Goal: Information Seeking & Learning: Understand process/instructions

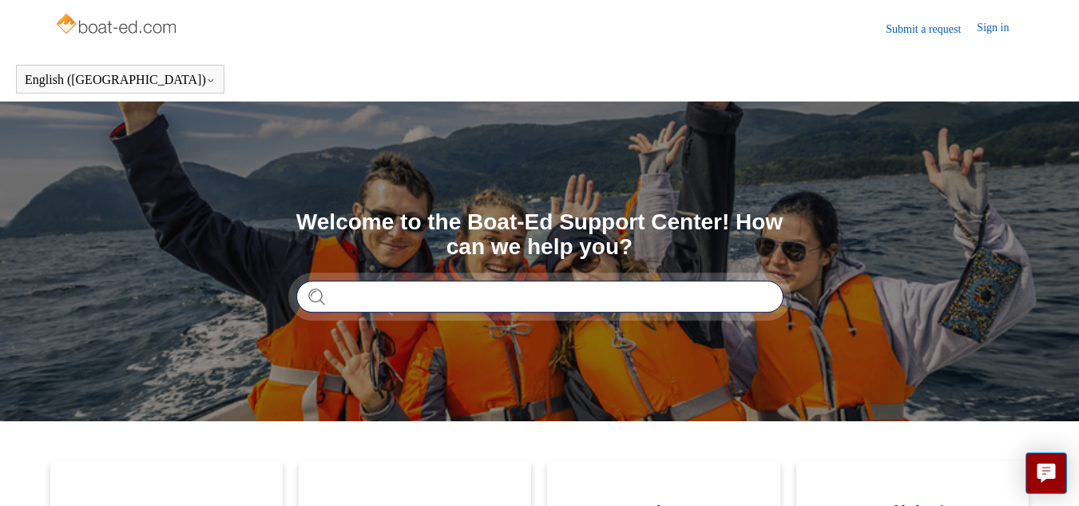
click at [416, 296] on input "Search" at bounding box center [539, 296] width 487 height 32
type input "**********"
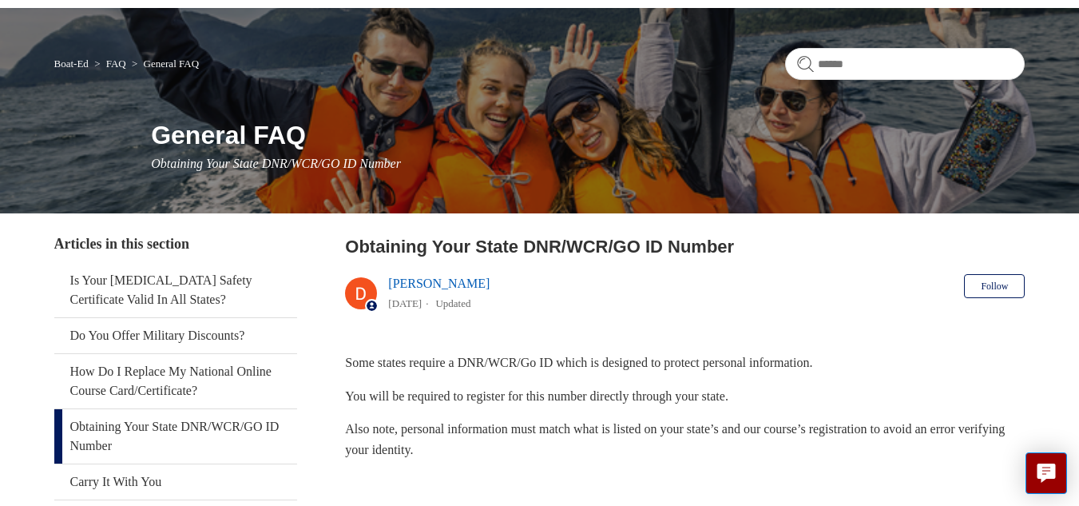
scroll to position [80, 0]
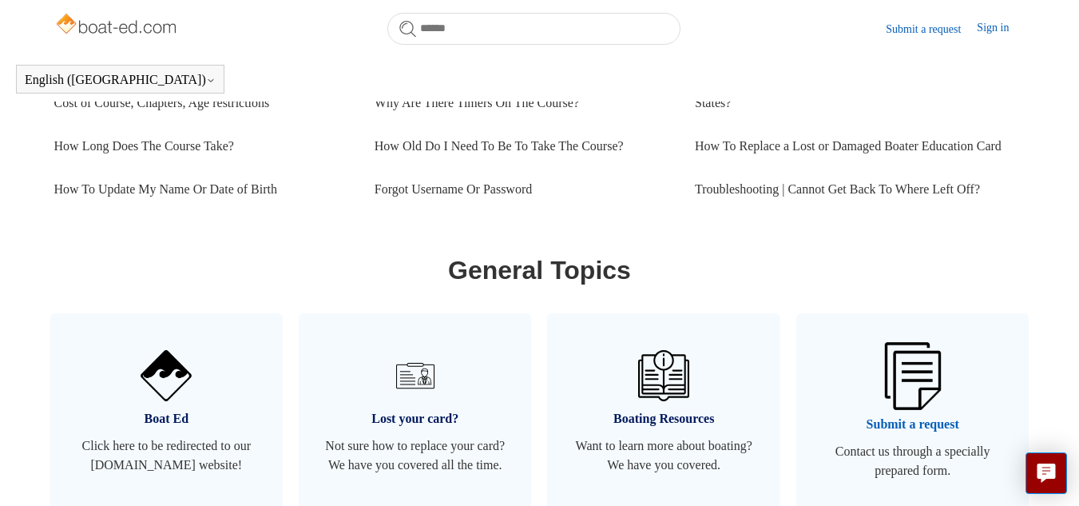
scroll to position [775, 0]
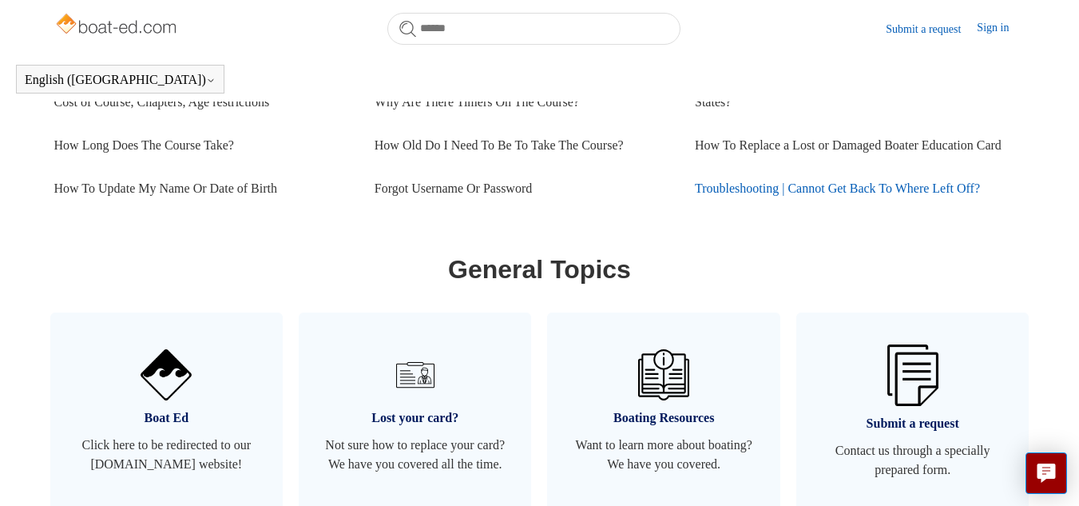
click at [777, 186] on link "Troubleshooting | Cannot Get Back To Where Left Off?" at bounding box center [855, 188] width 320 height 43
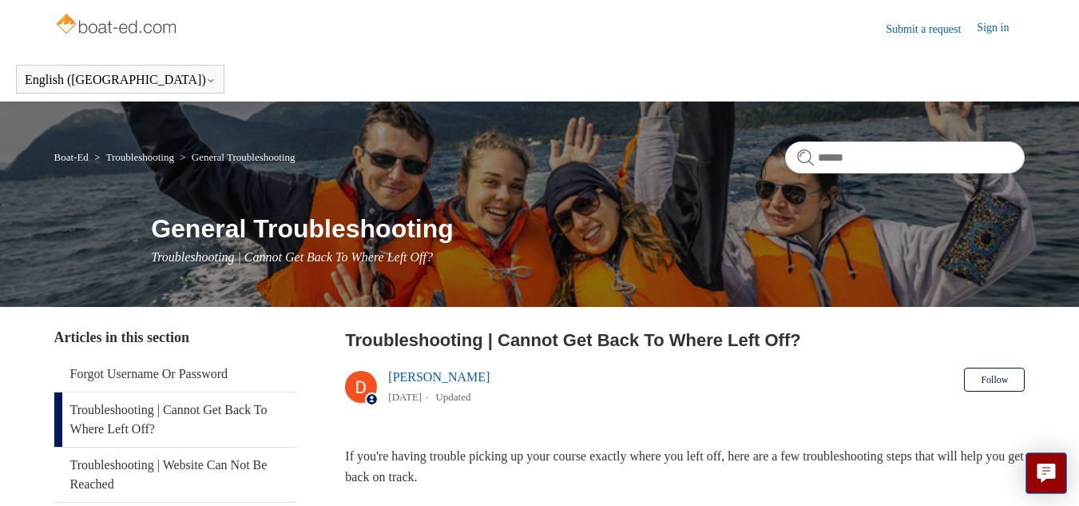
click at [904, 31] on link "Submit a request" at bounding box center [931, 29] width 91 height 17
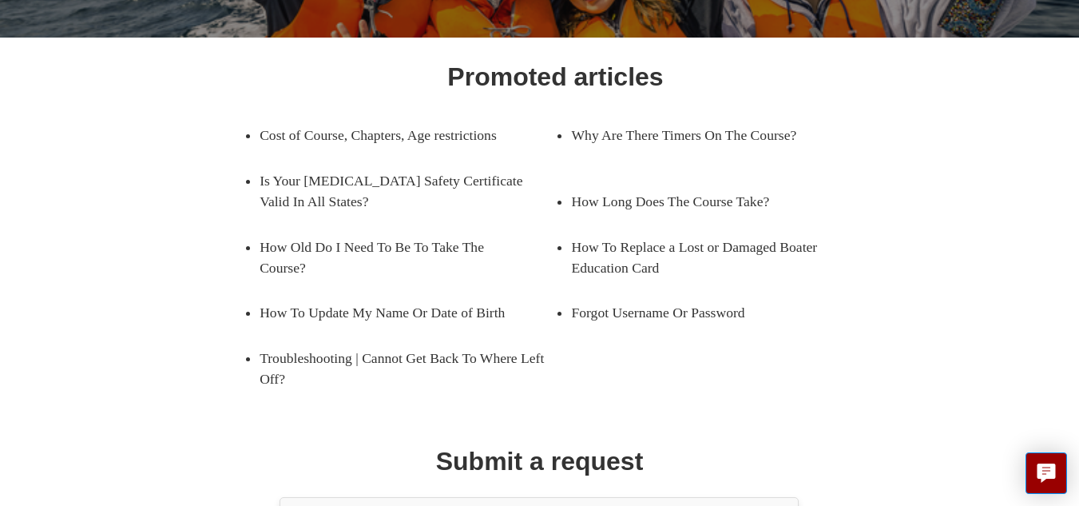
scroll to position [240, 0]
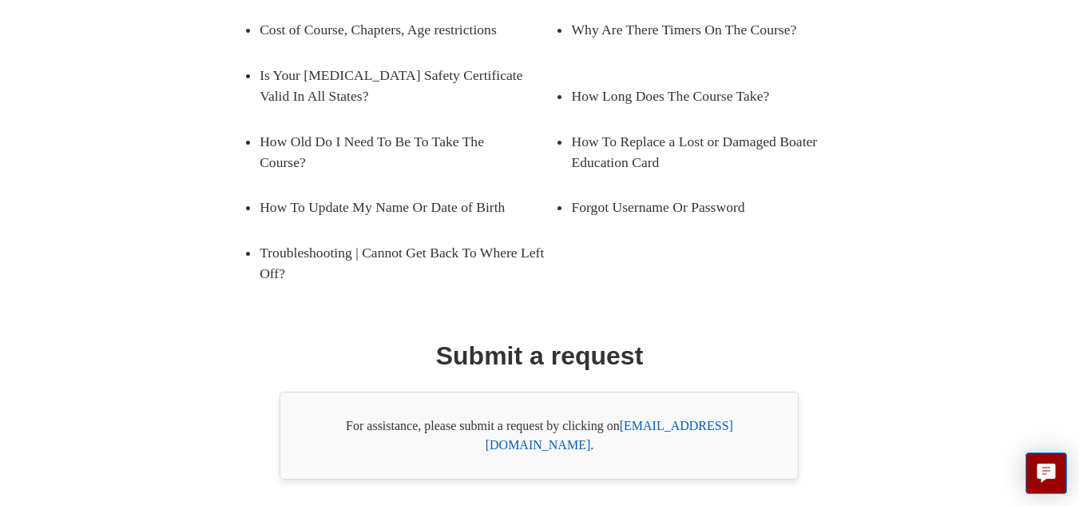
click at [484, 454] on body "Skip to main content Submit a request Sign in English (US) Español Français Boa…" at bounding box center [539, 123] width 1079 height 880
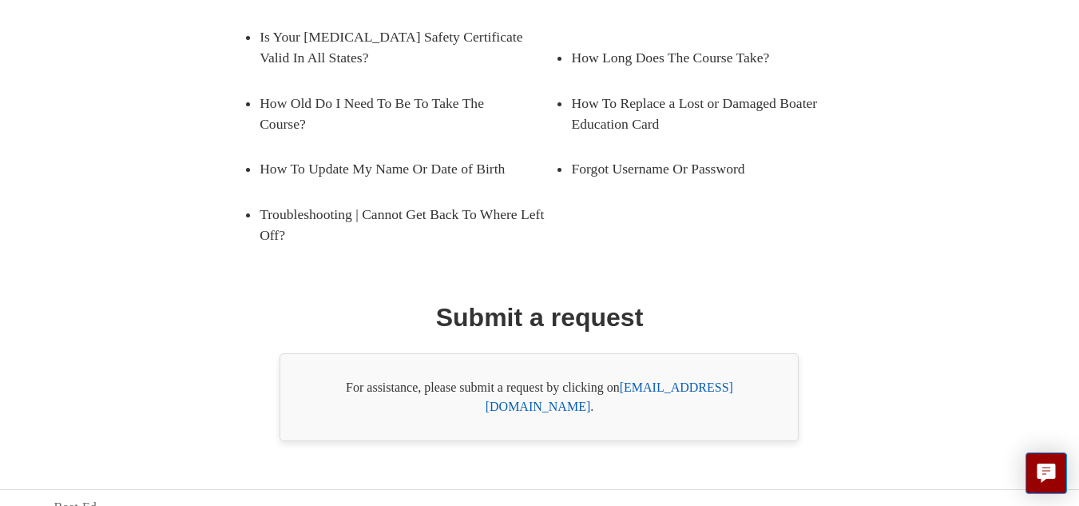
click at [674, 385] on link "support@boat-ed.com" at bounding box center [610, 396] width 248 height 33
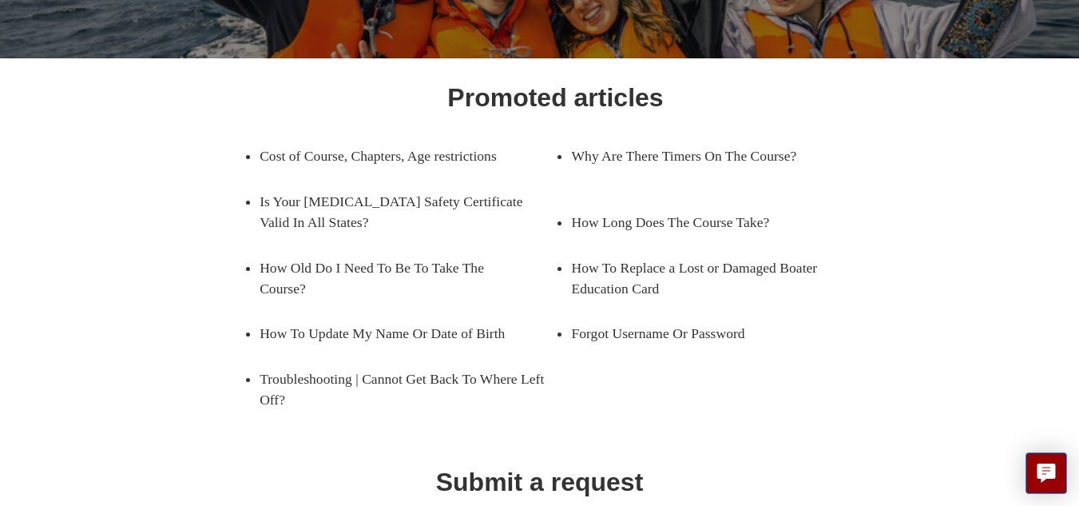
scroll to position [0, 0]
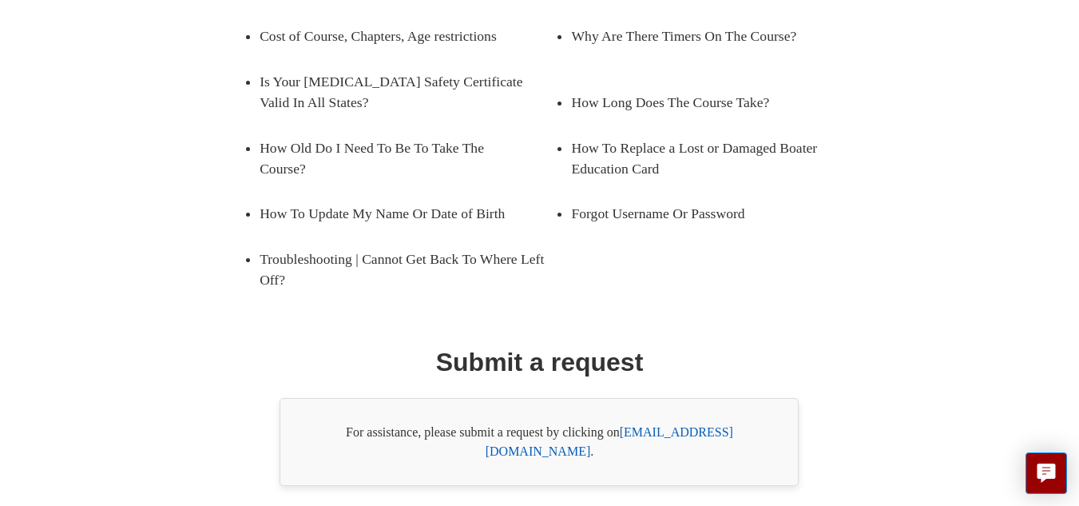
click at [655, 425] on link "support@boat-ed.com" at bounding box center [610, 441] width 248 height 33
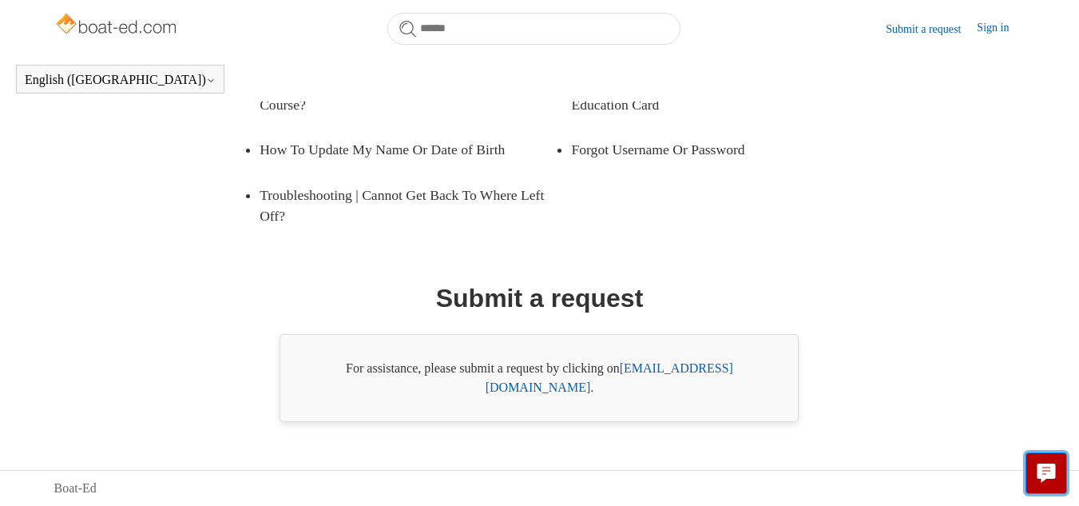
click at [1047, 465] on icon "Live chat" at bounding box center [1047, 470] width 18 height 15
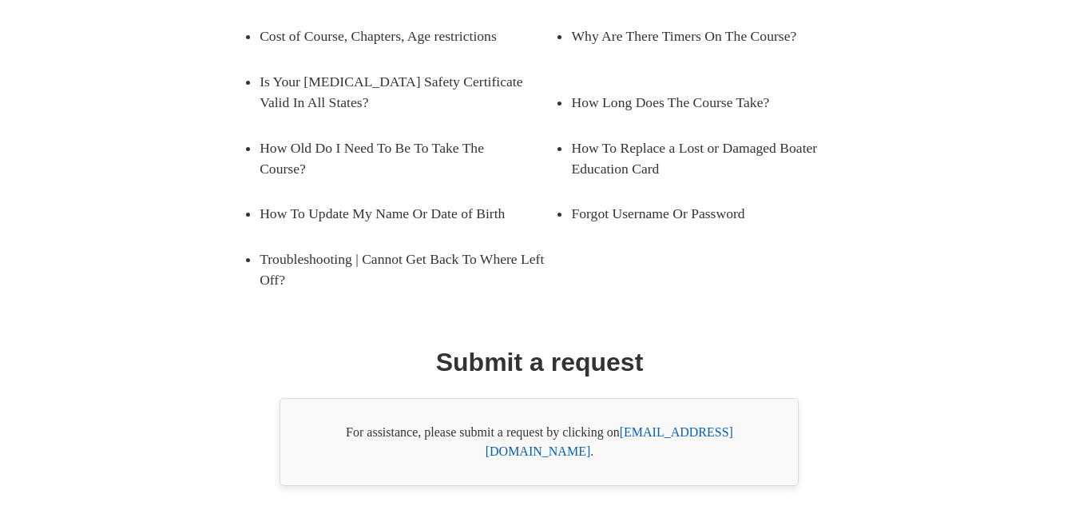
scroll to position [356, 0]
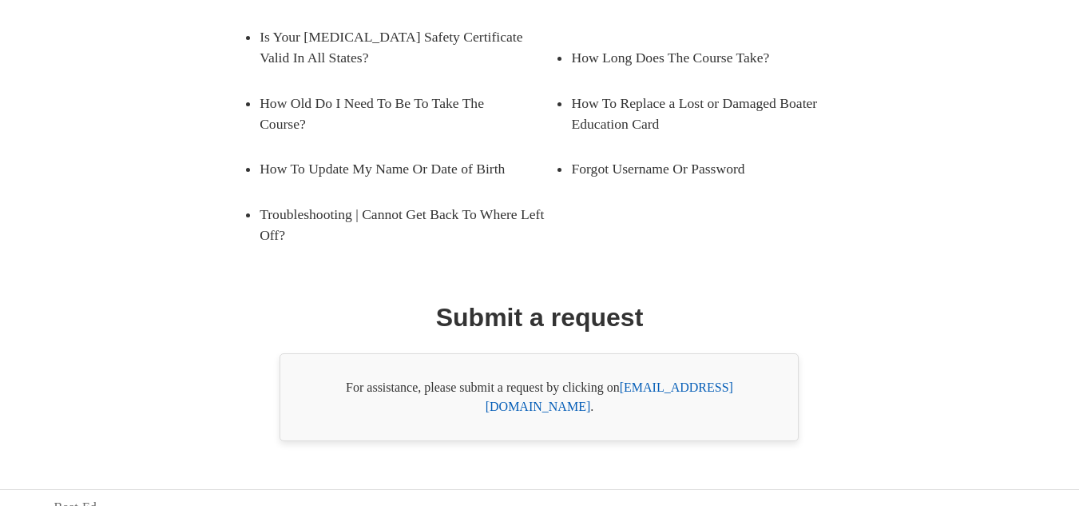
click at [609, 483] on body "Skip to main content Submit a request Sign in English (US) Español Français Boa…" at bounding box center [539, 84] width 1079 height 880
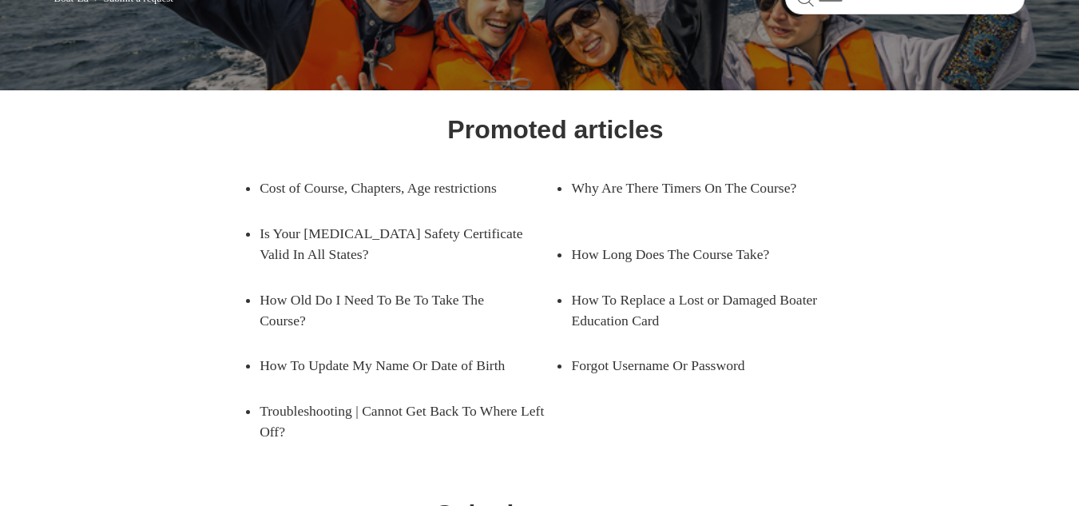
scroll to position [160, 0]
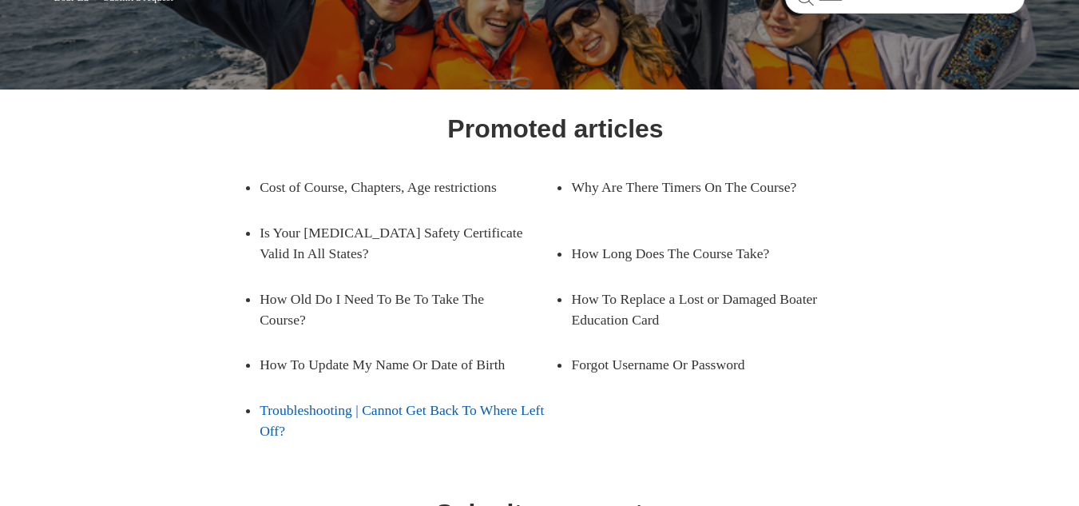
click at [350, 407] on link "Troubleshooting | Cannot Get Back To Where Left Off?" at bounding box center [408, 420] width 296 height 66
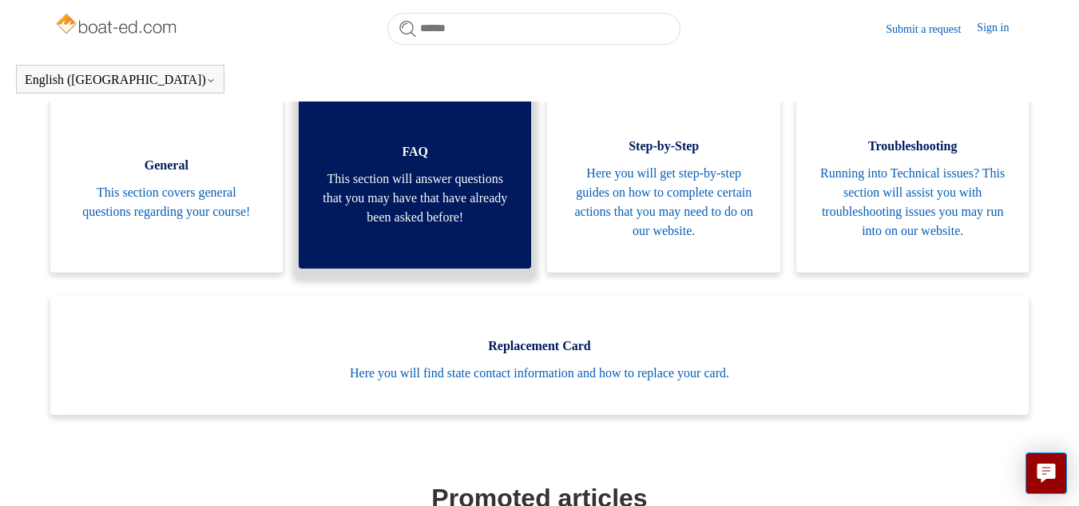
click at [387, 213] on span "This section will answer questions that you may have that have already been ask…" at bounding box center [415, 198] width 185 height 58
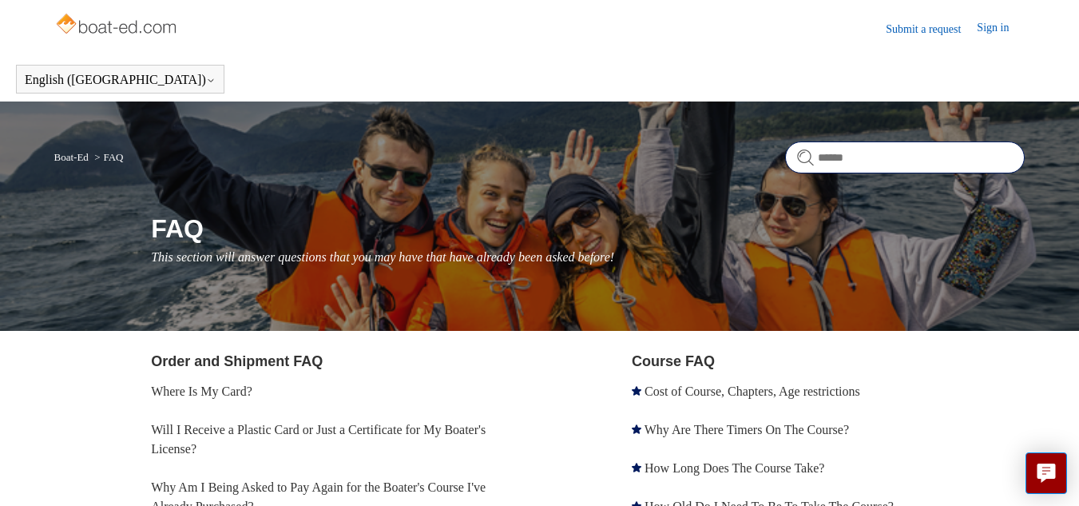
click at [872, 168] on input "Search" at bounding box center [905, 157] width 240 height 32
type input "**********"
click at [809, 154] on form "**********" at bounding box center [905, 157] width 240 height 32
click at [801, 157] on form "**********" at bounding box center [905, 157] width 240 height 32
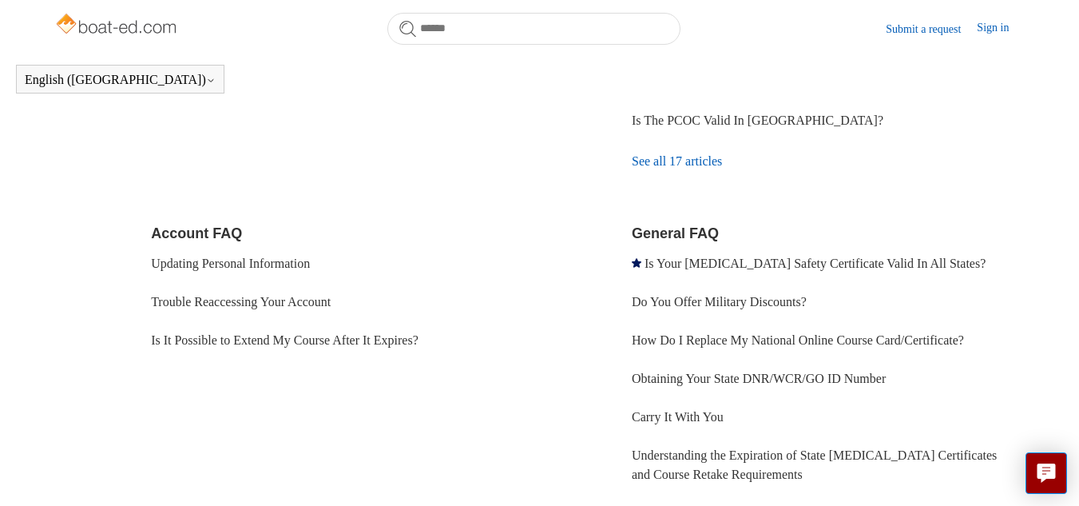
scroll to position [435, 0]
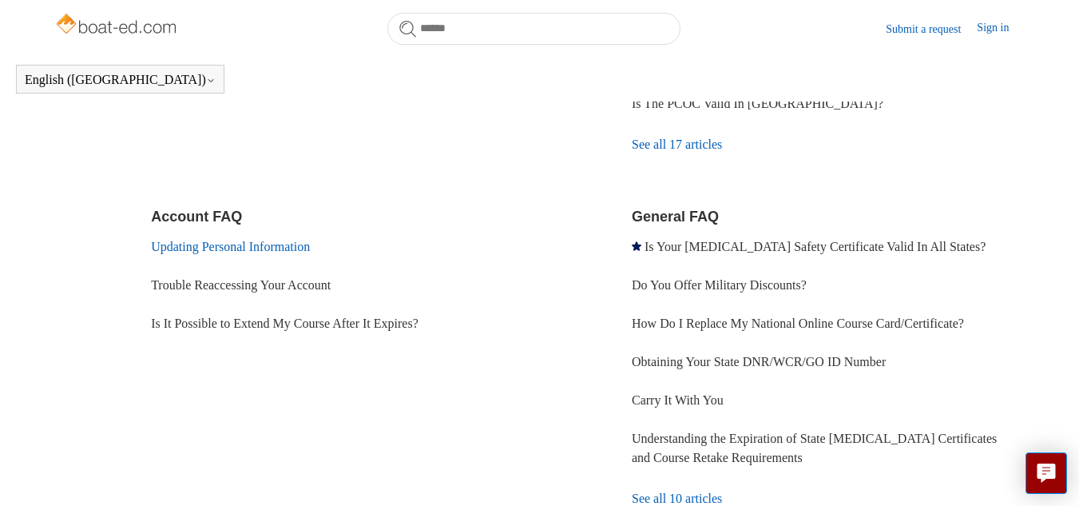
click at [224, 246] on link "Updating Personal Information" at bounding box center [230, 247] width 159 height 14
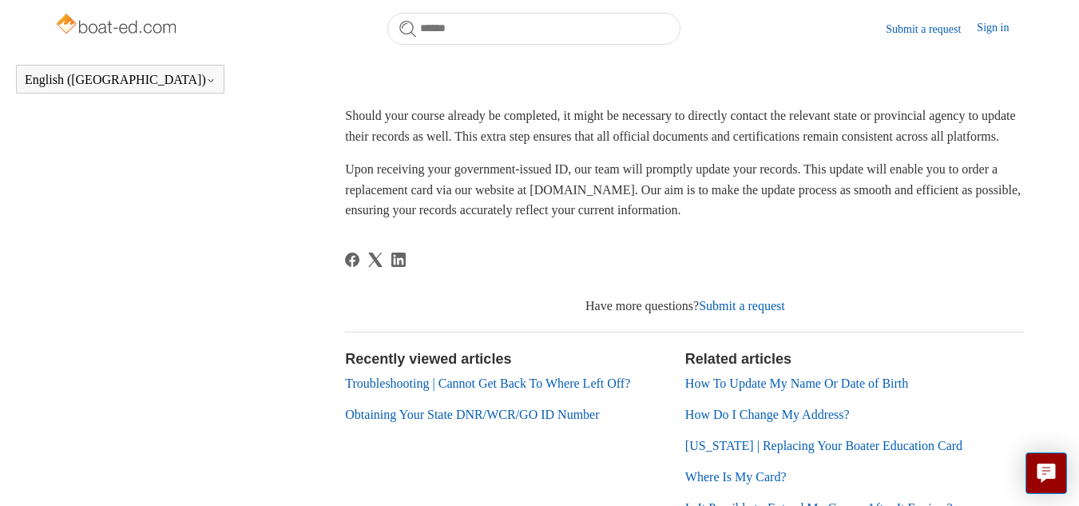
scroll to position [435, 0]
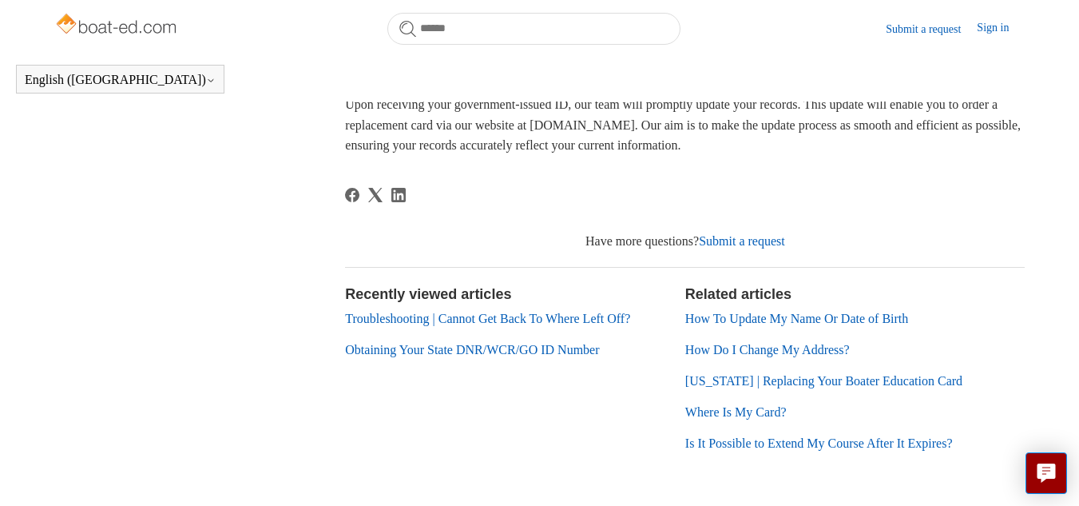
click at [843, 325] on link "How To Update My Name Or Date of Birth" at bounding box center [797, 319] width 223 height 14
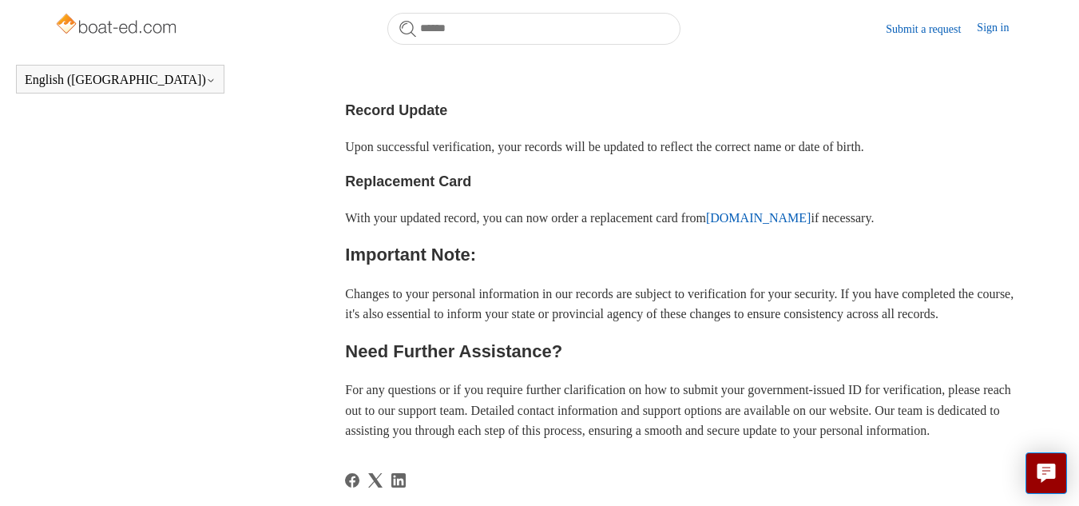
scroll to position [834, 0]
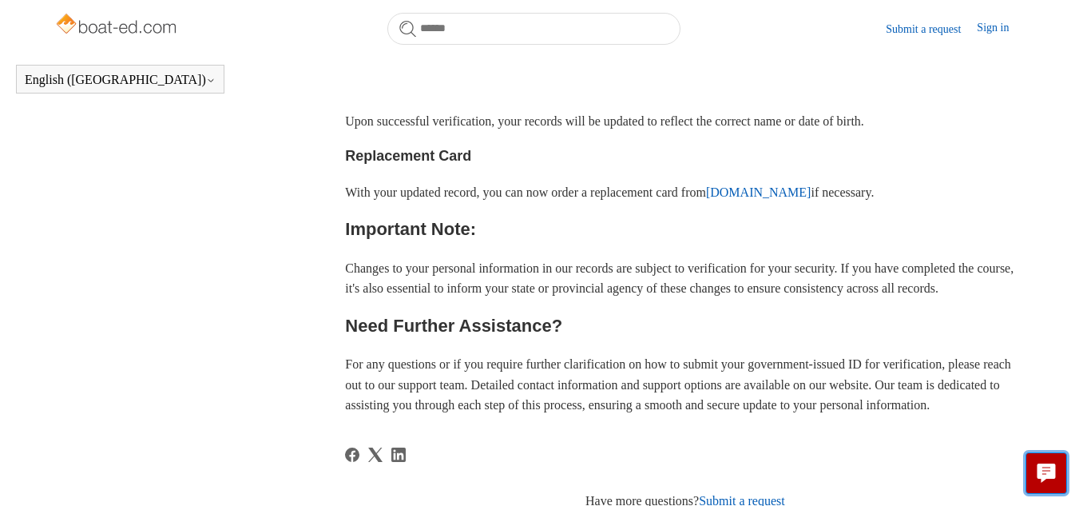
click at [1044, 473] on icon "Live chat" at bounding box center [1047, 470] width 18 height 15
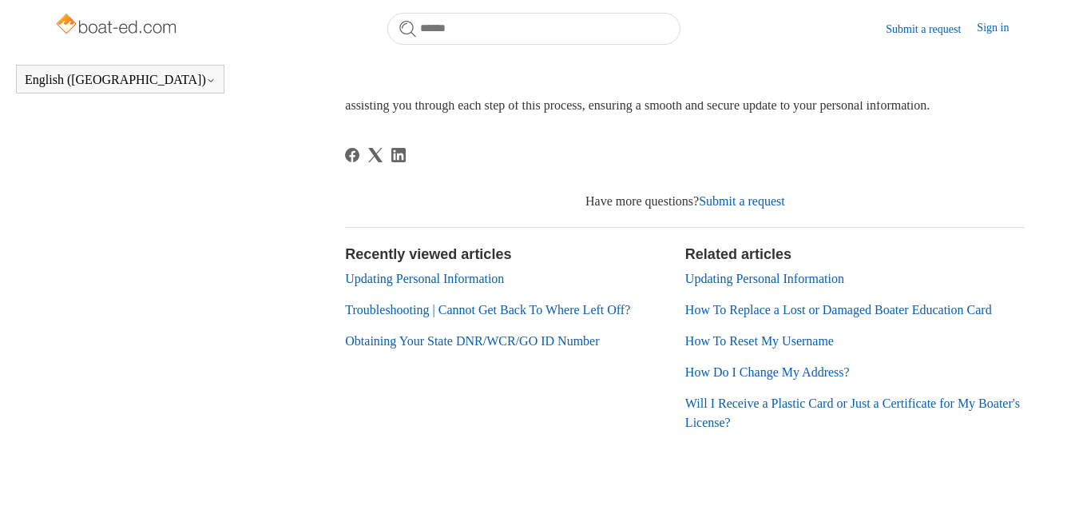
scroll to position [1154, 0]
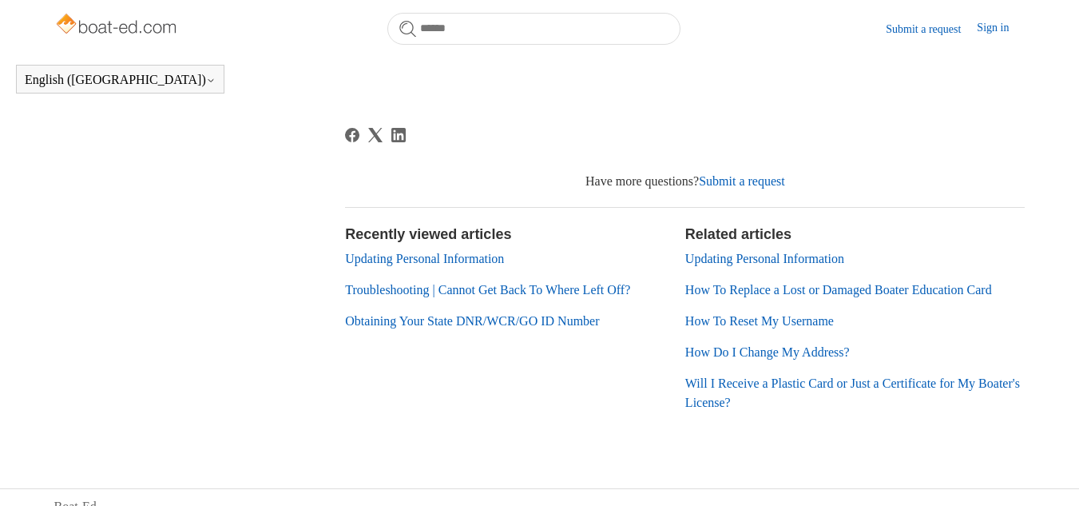
click at [671, 64] on header "English ([GEOGRAPHIC_DATA]) Español [DEMOGRAPHIC_DATA]" at bounding box center [539, 79] width 1079 height 45
